Goal: Transaction & Acquisition: Purchase product/service

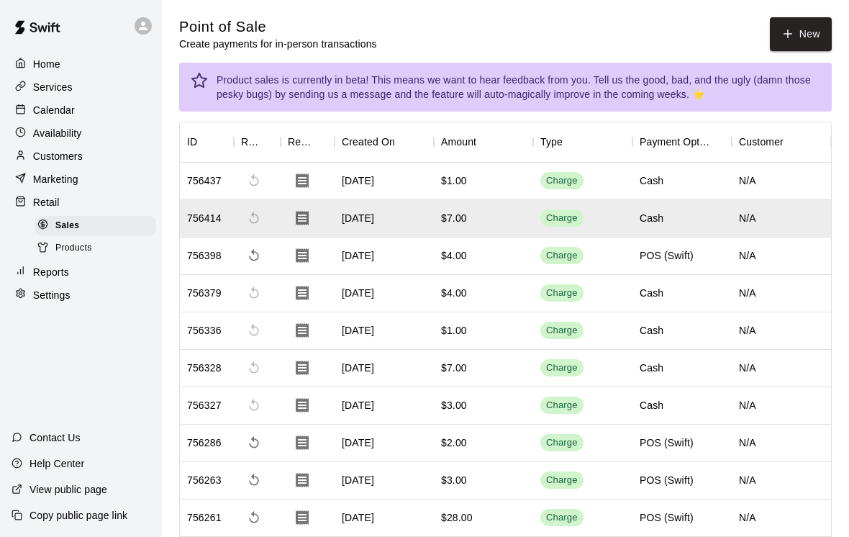
scroll to position [-22, 5]
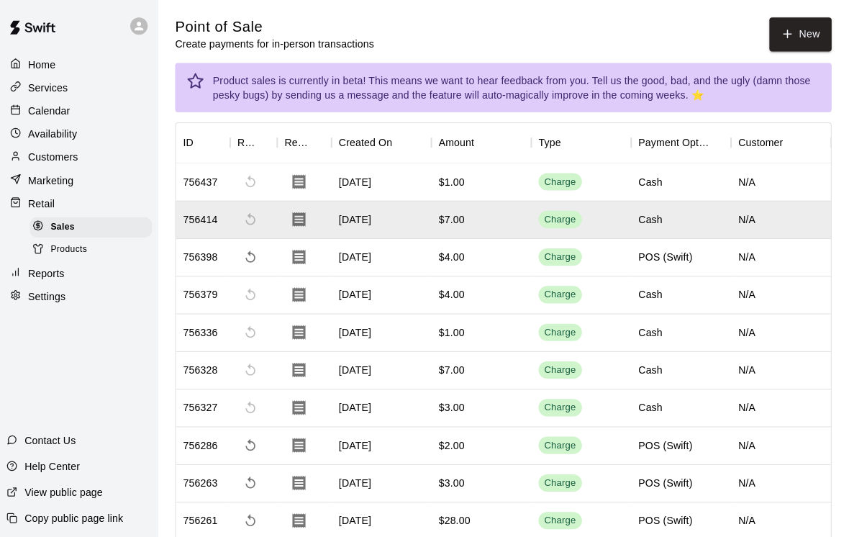
click at [807, 33] on button "New" at bounding box center [801, 34] width 62 height 34
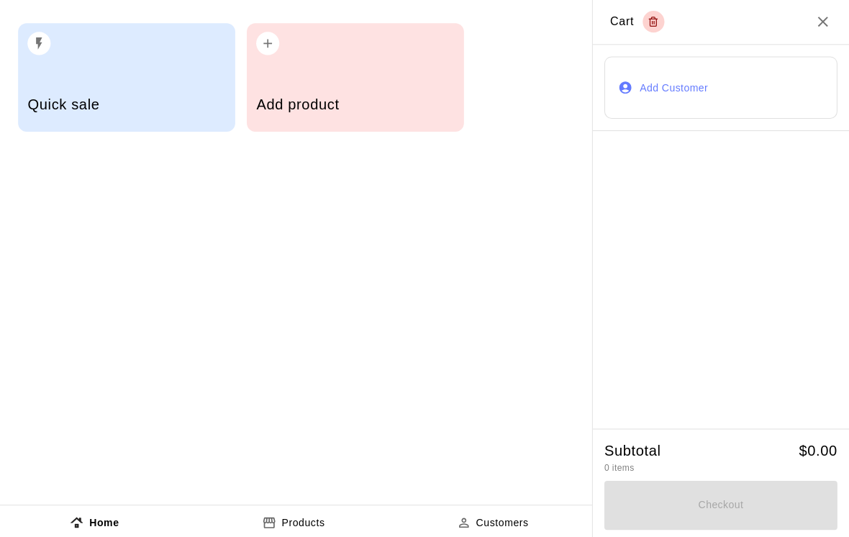
click at [422, 122] on div "Add product" at bounding box center [358, 105] width 196 height 51
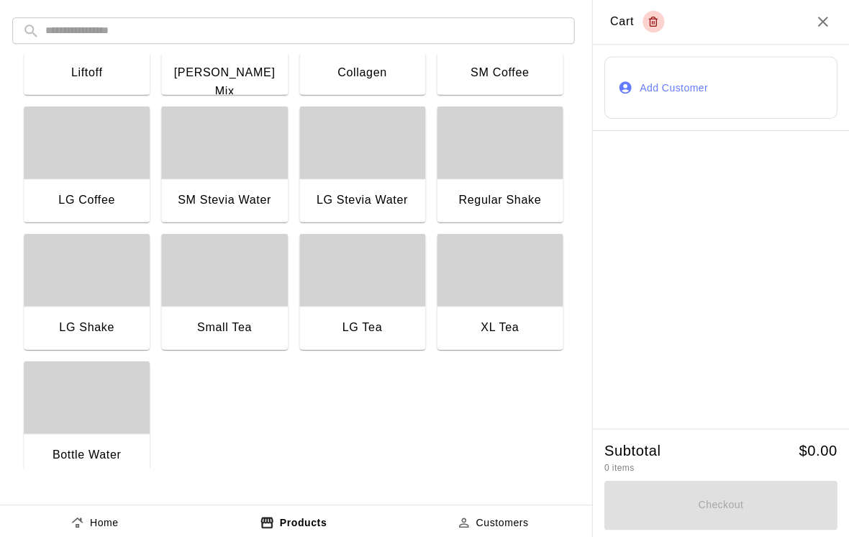
scroll to position [1099, 0]
click at [486, 283] on div "button" at bounding box center [502, 268] width 125 height 72
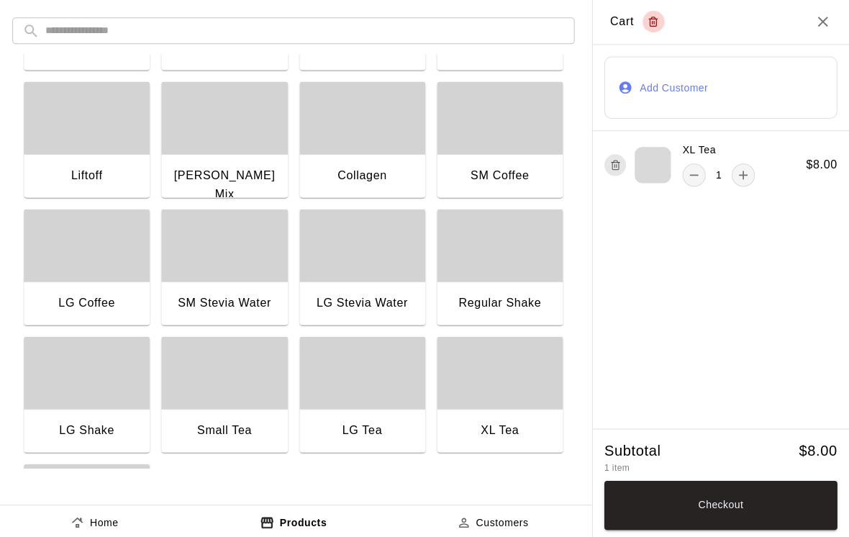
click at [124, 147] on div "button" at bounding box center [91, 117] width 125 height 72
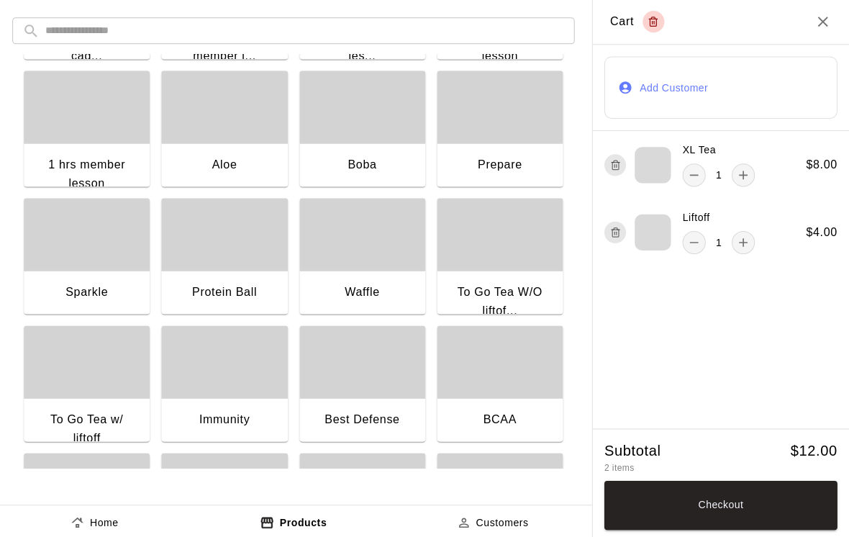
scroll to position [499, 0]
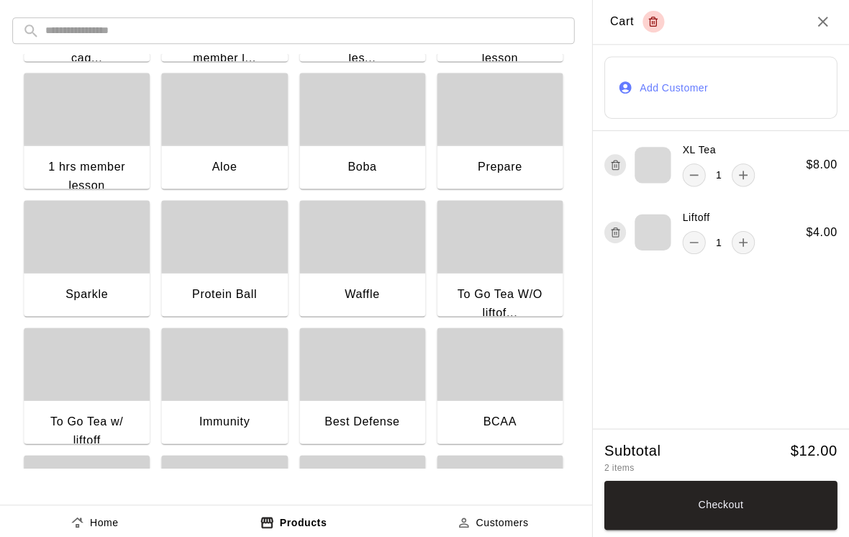
click at [96, 287] on div "Sparkle" at bounding box center [91, 292] width 102 height 19
click at [773, 499] on button "Checkout" at bounding box center [722, 502] width 232 height 49
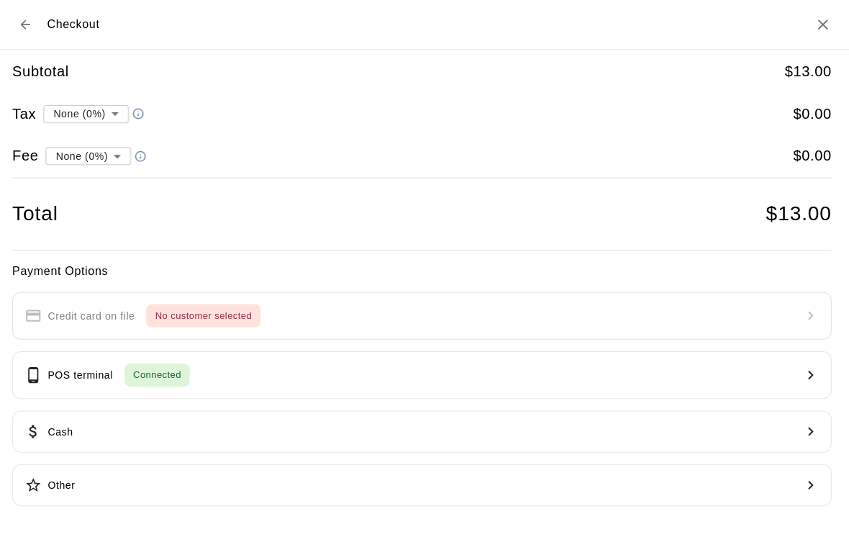
click at [323, 349] on button "POS terminal Connected" at bounding box center [424, 372] width 815 height 47
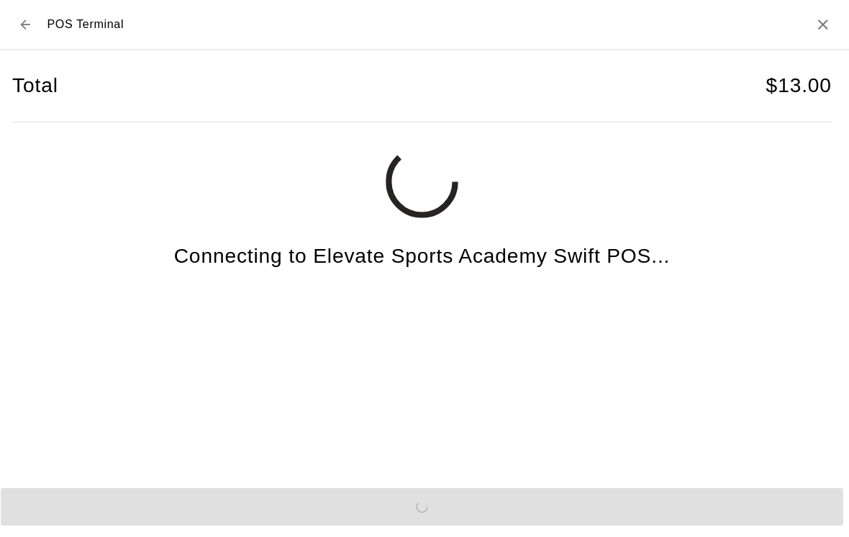
click at [219, 508] on div "Send to POS" at bounding box center [424, 503] width 849 height 49
click at [205, 511] on div "Send to POS" at bounding box center [424, 503] width 849 height 49
click at [201, 513] on div "Send to POS" at bounding box center [424, 503] width 849 height 49
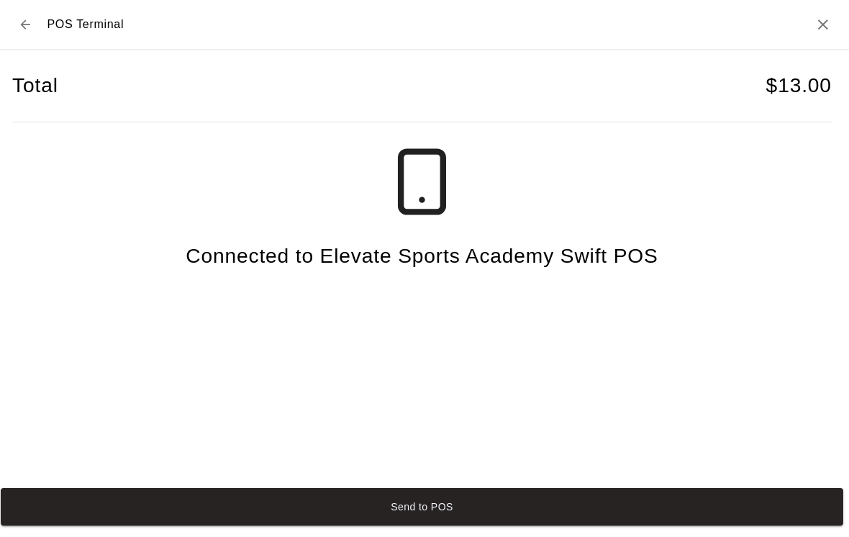
click at [203, 508] on button "Send to POS" at bounding box center [425, 503] width 838 height 37
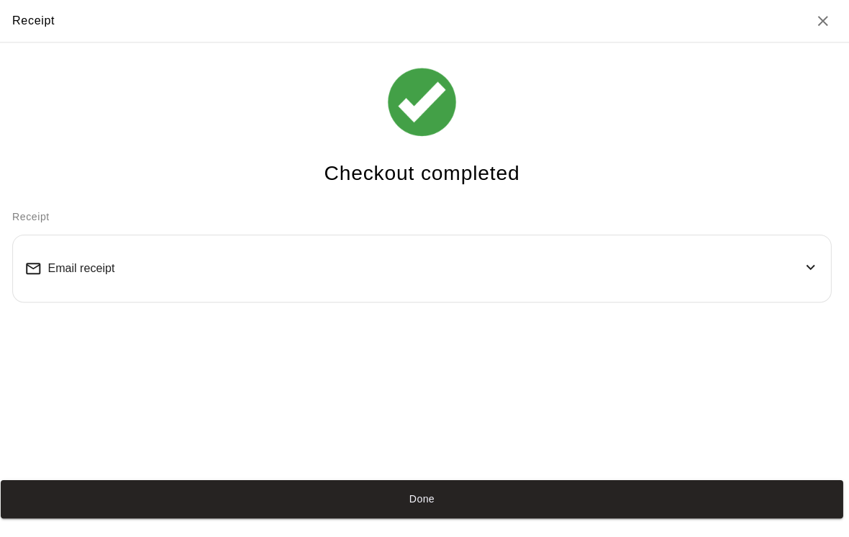
click at [37, 514] on button "Done" at bounding box center [425, 495] width 838 height 37
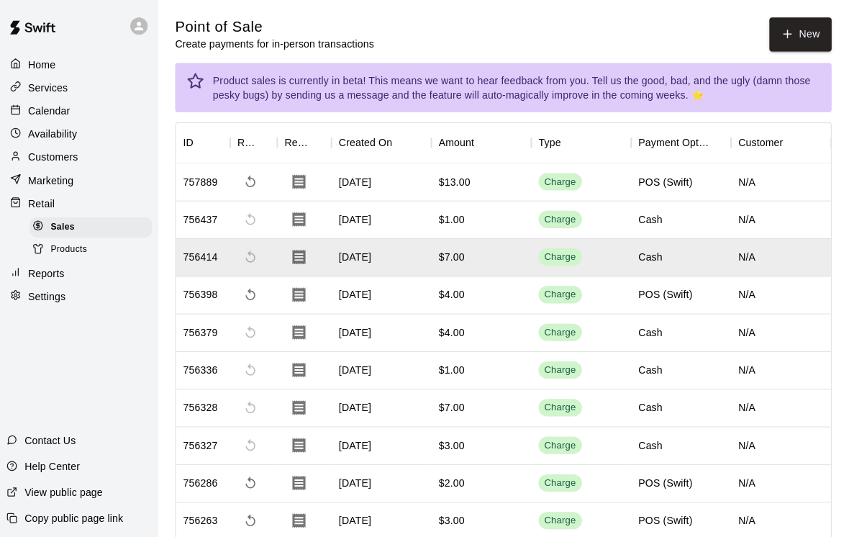
click at [111, 127] on div "Availability" at bounding box center [81, 133] width 139 height 22
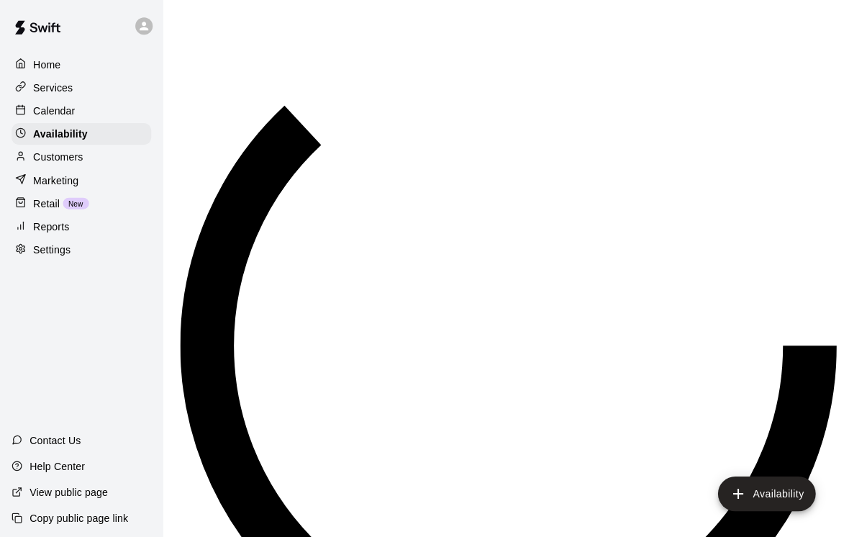
scroll to position [902, 0]
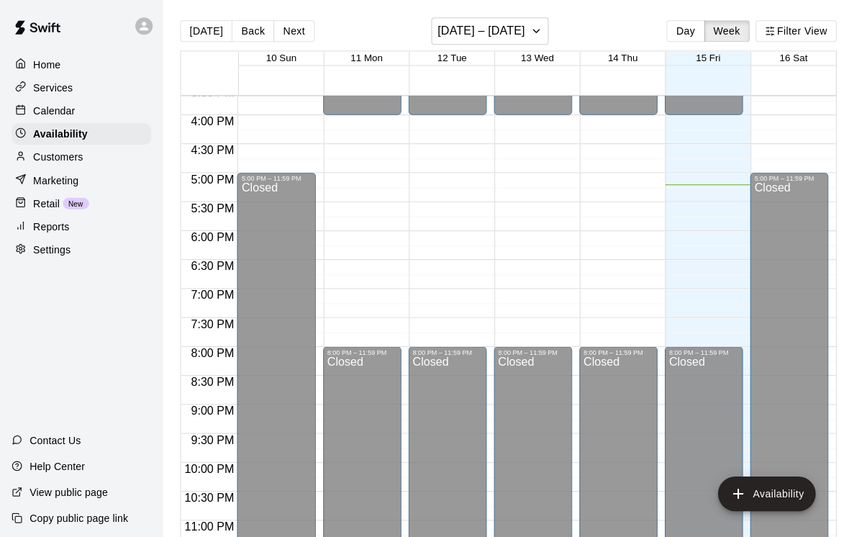
click at [96, 120] on div "Calendar" at bounding box center [81, 110] width 139 height 22
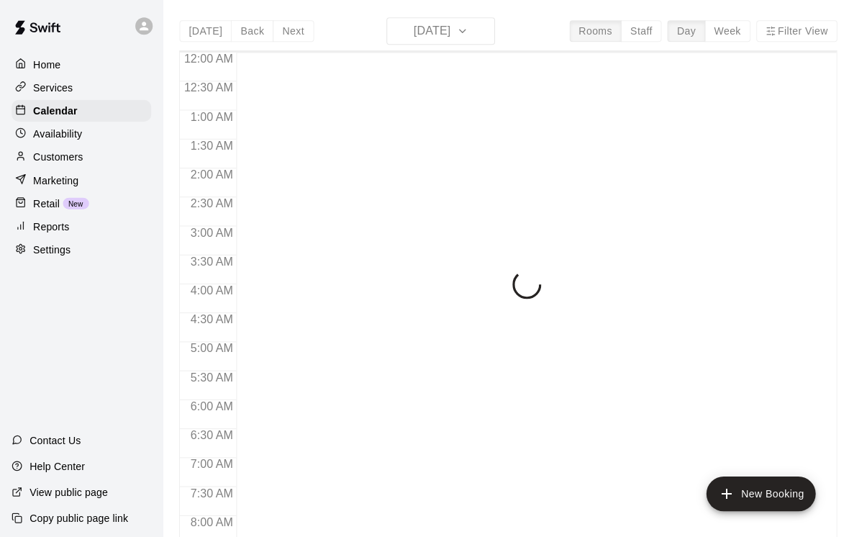
scroll to position [859, 0]
